Goal: Information Seeking & Learning: Find specific fact

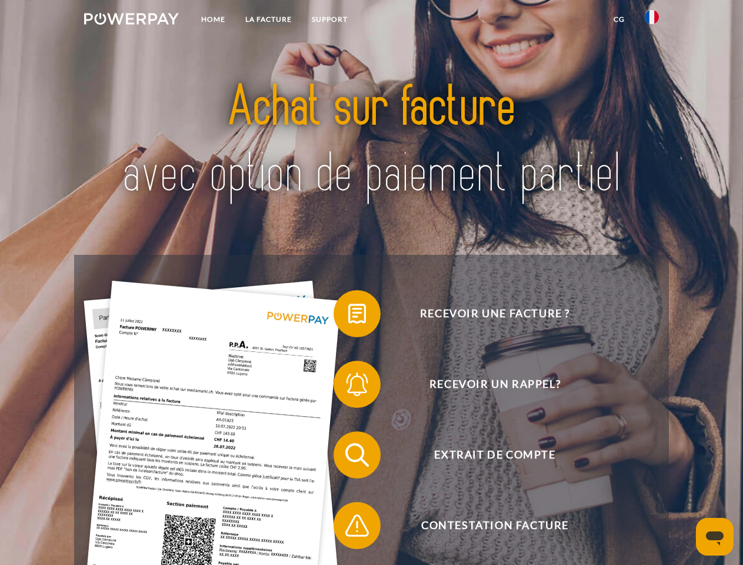
click at [131, 21] on img at bounding box center [131, 19] width 95 height 12
click at [652, 21] on img at bounding box center [652, 17] width 14 height 14
click at [619, 19] on link "CG" at bounding box center [619, 19] width 31 height 21
click at [348, 316] on span at bounding box center [339, 313] width 59 height 59
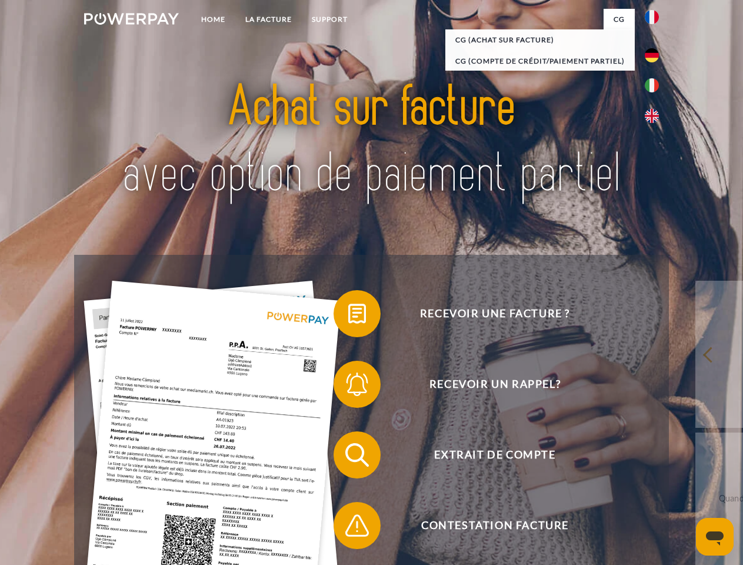
click at [348, 387] on span at bounding box center [339, 384] width 59 height 59
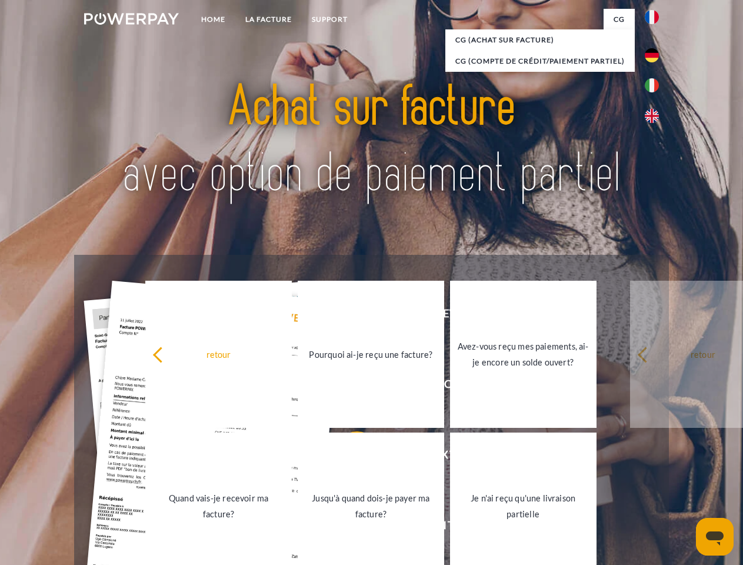
click at [348, 457] on link "Jusqu'à quand dois-je payer ma facture?" at bounding box center [371, 505] width 147 height 147
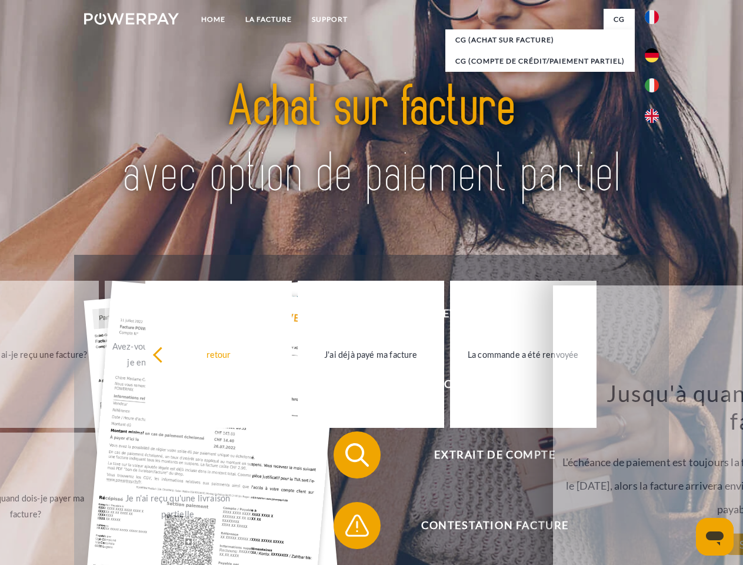
click at [348, 528] on span at bounding box center [339, 525] width 59 height 59
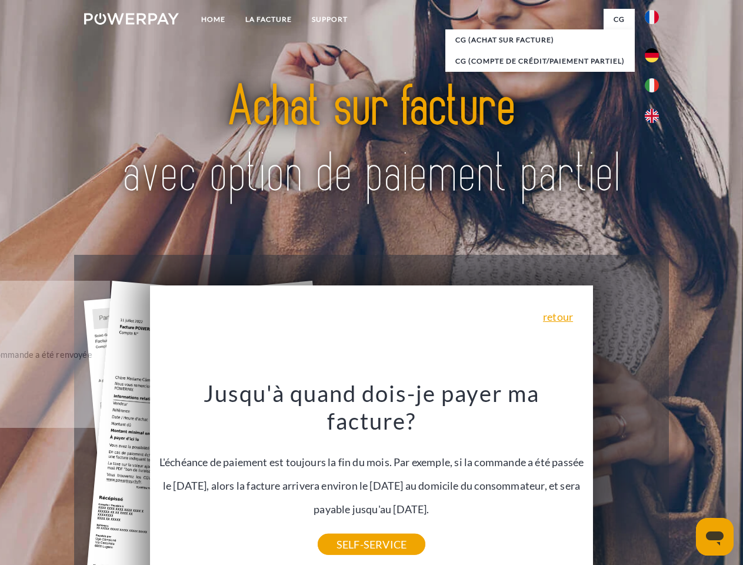
click at [715, 537] on icon "Ouvrir la fenêtre de messagerie" at bounding box center [715, 538] width 18 height 14
